Goal: Task Accomplishment & Management: Complete application form

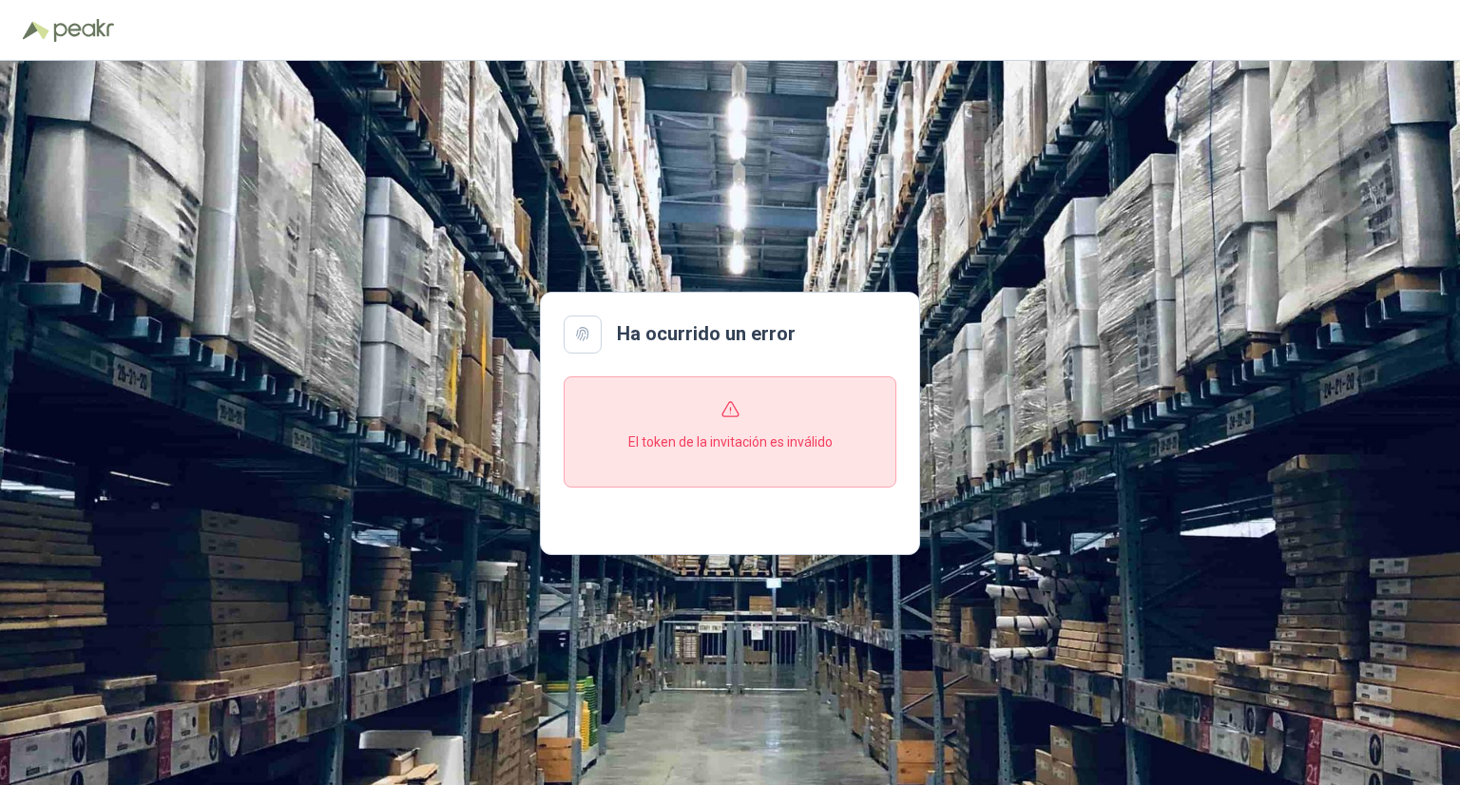
click at [723, 430] on section "El token de la invitación es inválido" at bounding box center [730, 431] width 333 height 111
click at [646, 408] on section "El token de la invitación es inválido" at bounding box center [730, 431] width 333 height 111
drag, startPoint x: 684, startPoint y: 21, endPoint x: 700, endPoint y: -23, distance: 46.3
click at [700, 0] on html "Ha ocurrido un error El token de la invitación es inválido" at bounding box center [730, 392] width 1460 height 785
click at [582, 336] on icon at bounding box center [582, 334] width 11 height 12
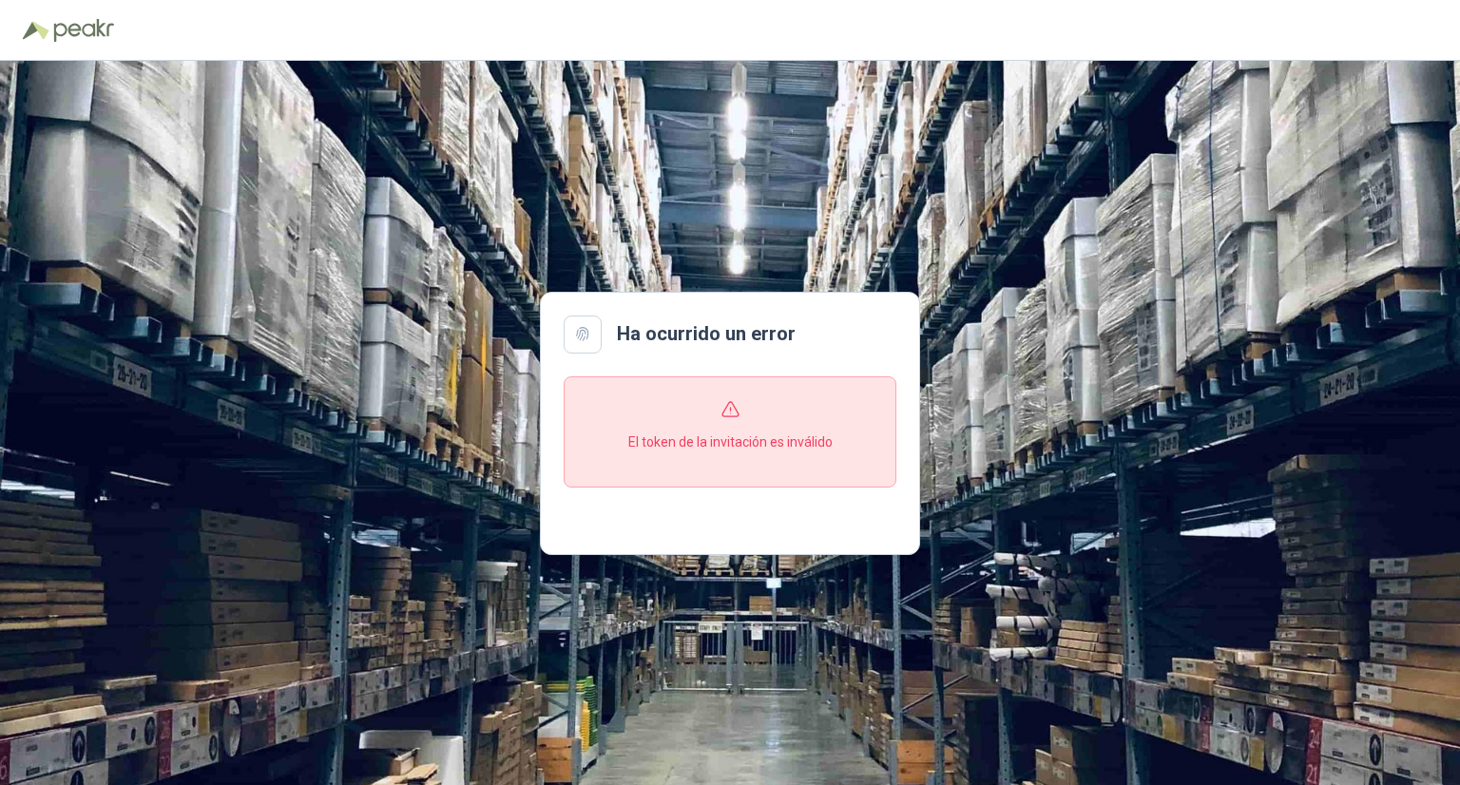
click at [650, 420] on section "El token de la invitación es inválido" at bounding box center [730, 431] width 333 height 111
